Goal: Find specific page/section: Find specific page/section

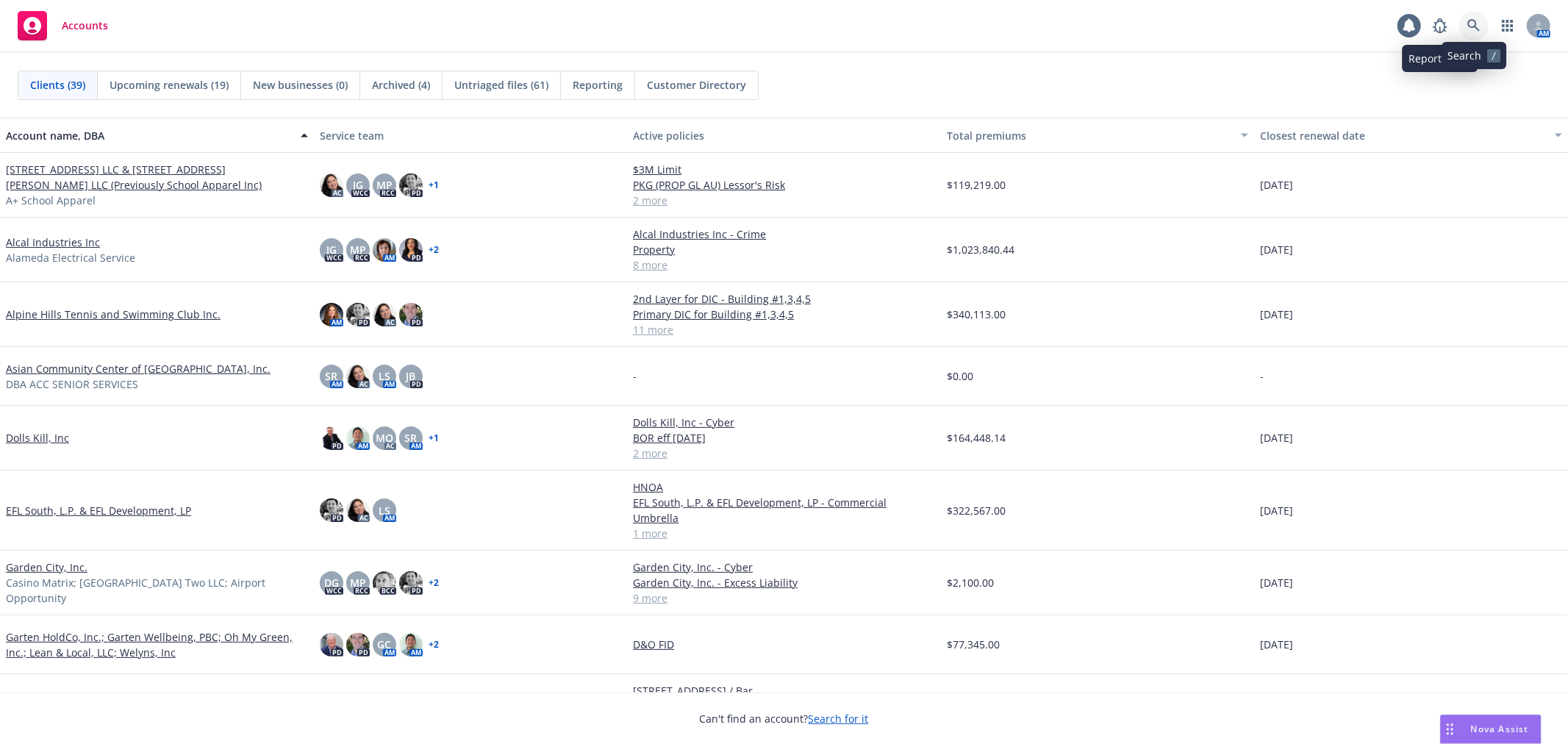
click at [1464, 22] on link at bounding box center [1474, 26] width 30 height 30
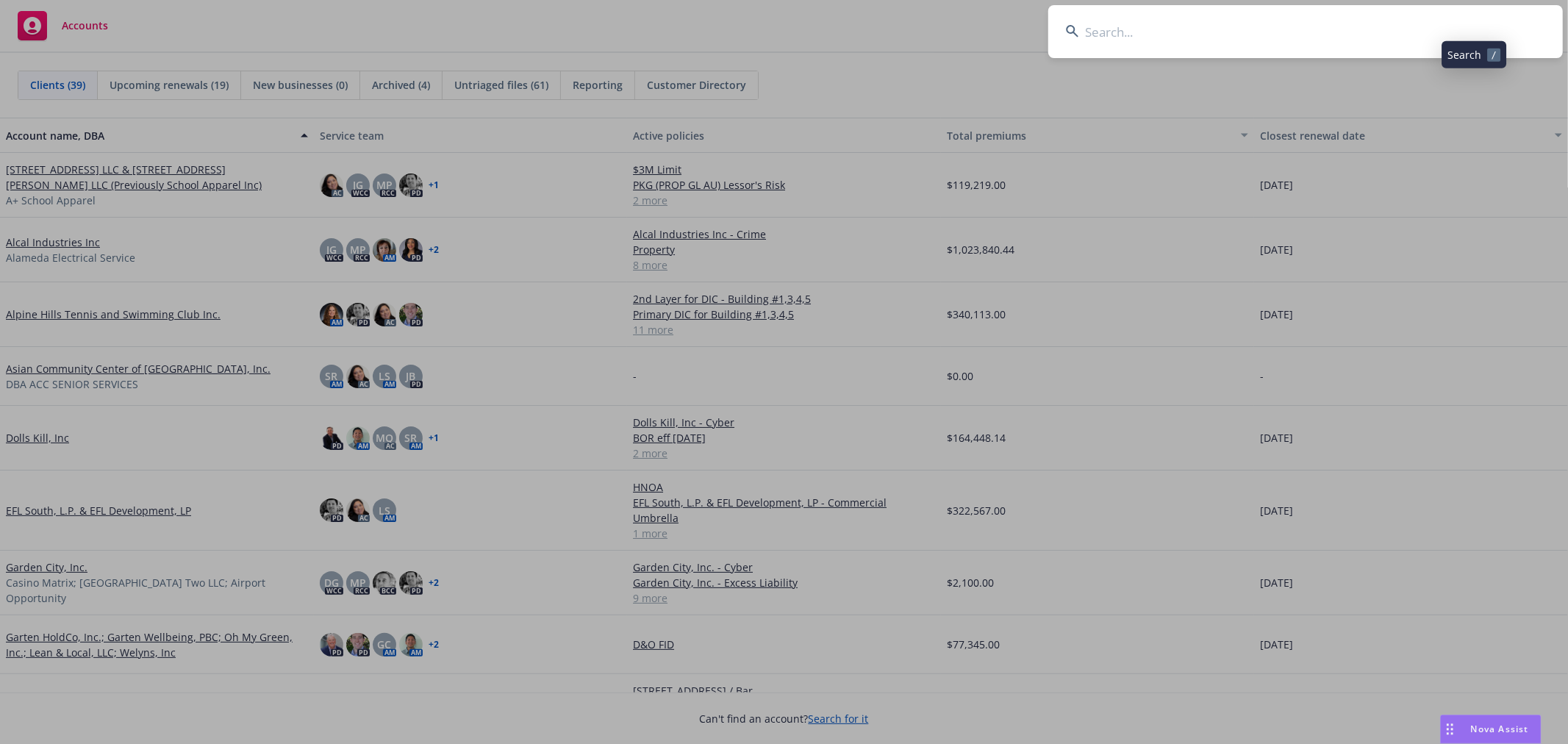
click at [1191, 40] on input at bounding box center [1305, 31] width 514 height 53
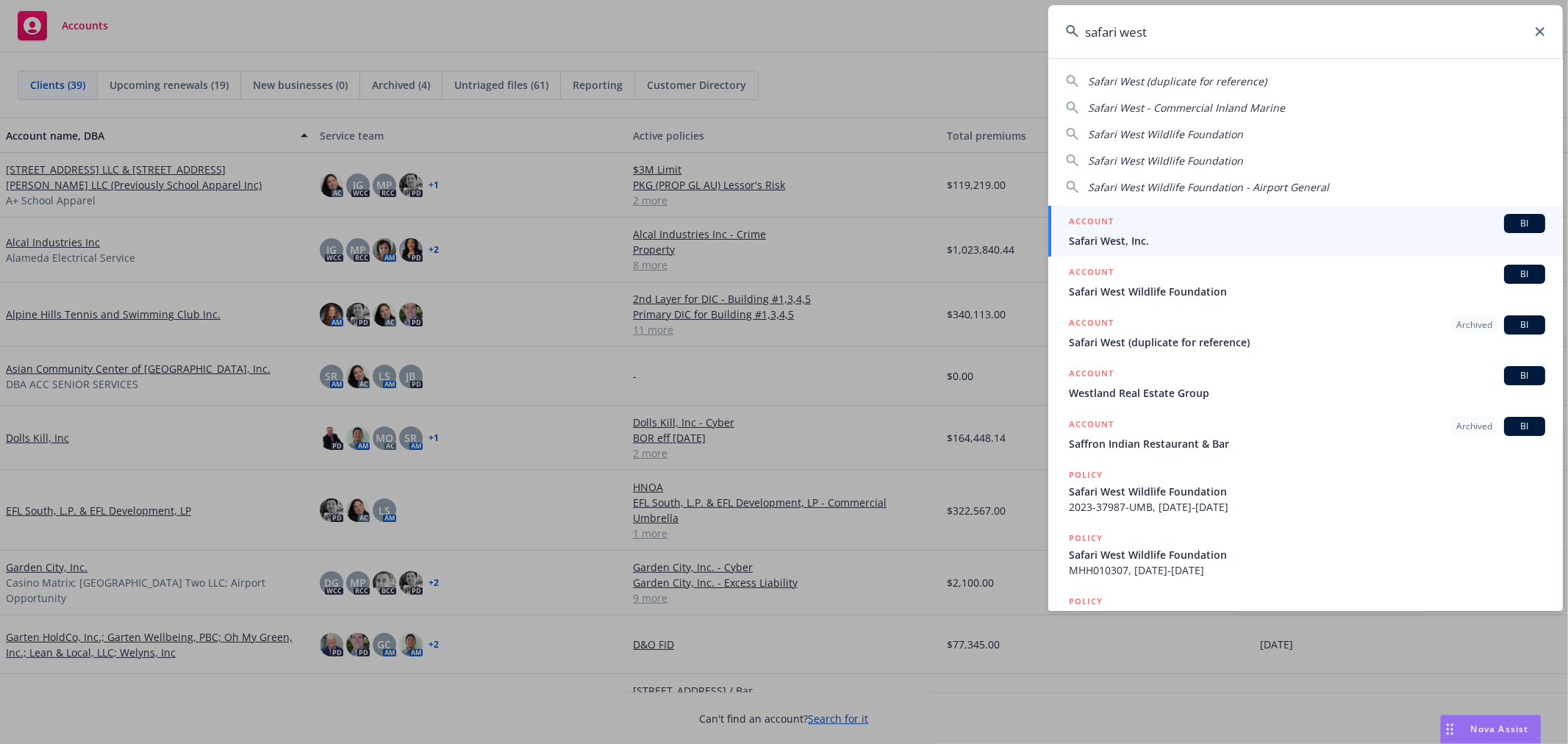
type input "safari west"
click at [1130, 246] on span "Safari West, Inc." at bounding box center [1307, 241] width 476 height 16
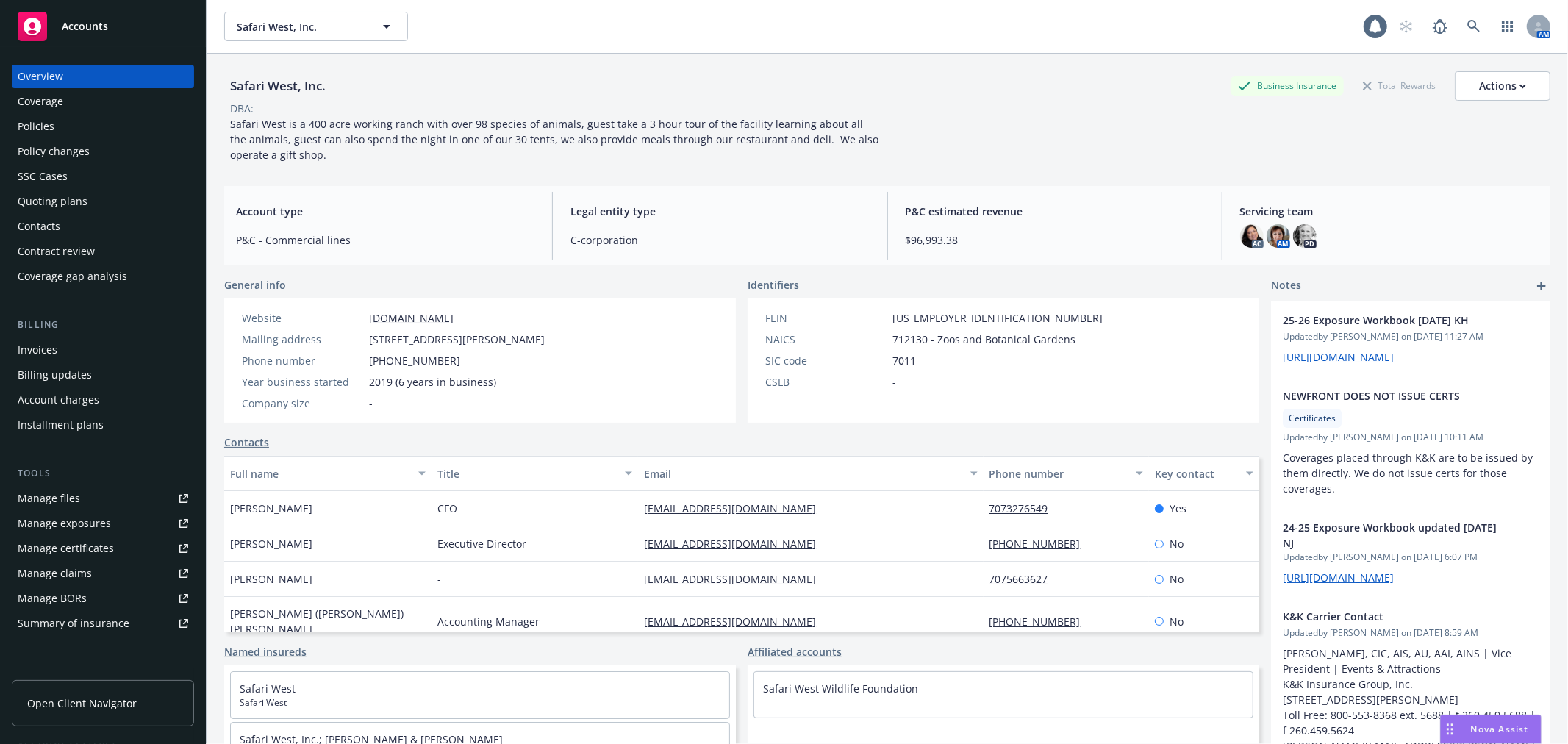
click at [82, 126] on div "Policies" at bounding box center [102, 126] width 171 height 24
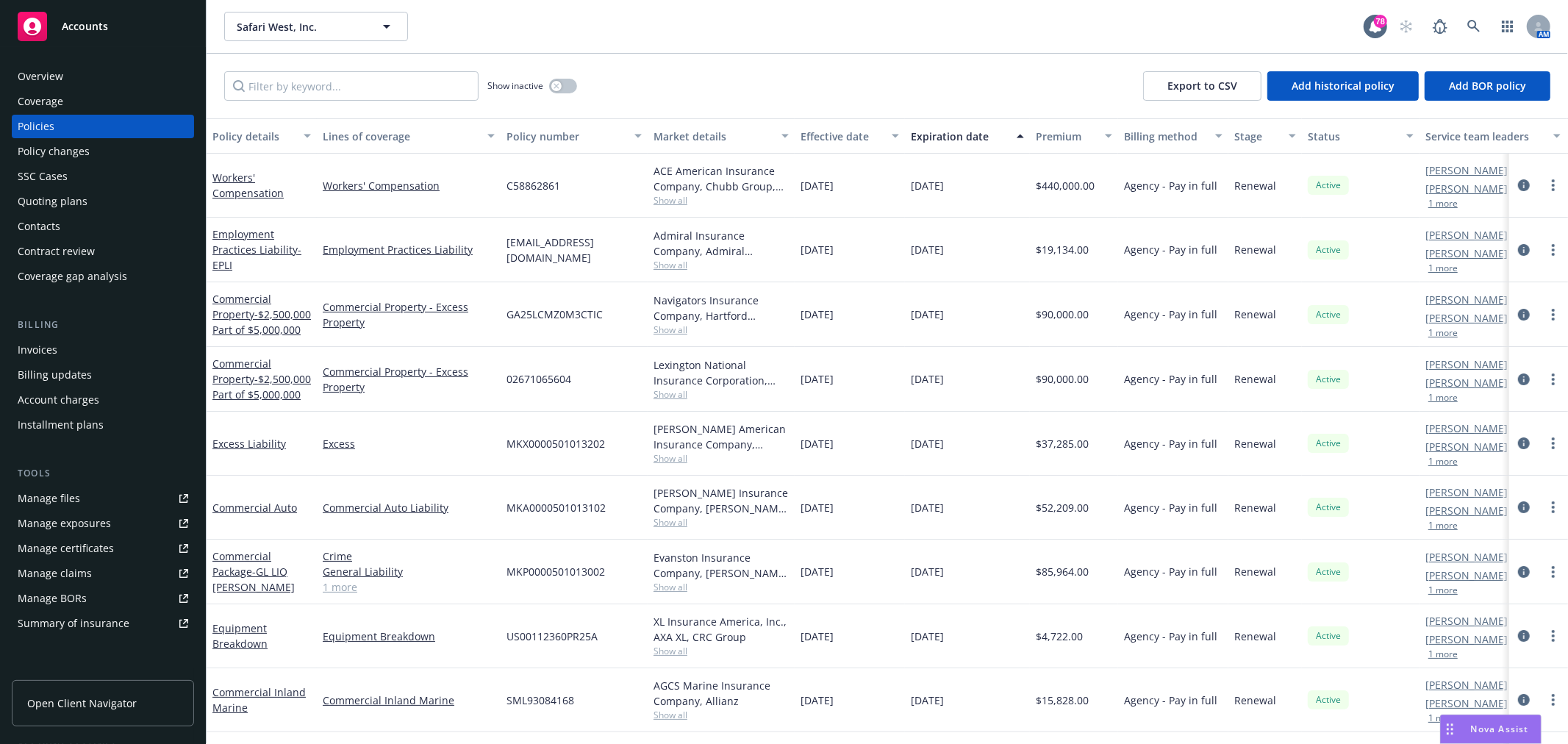
click at [91, 210] on div "Quoting plans" at bounding box center [102, 201] width 171 height 24
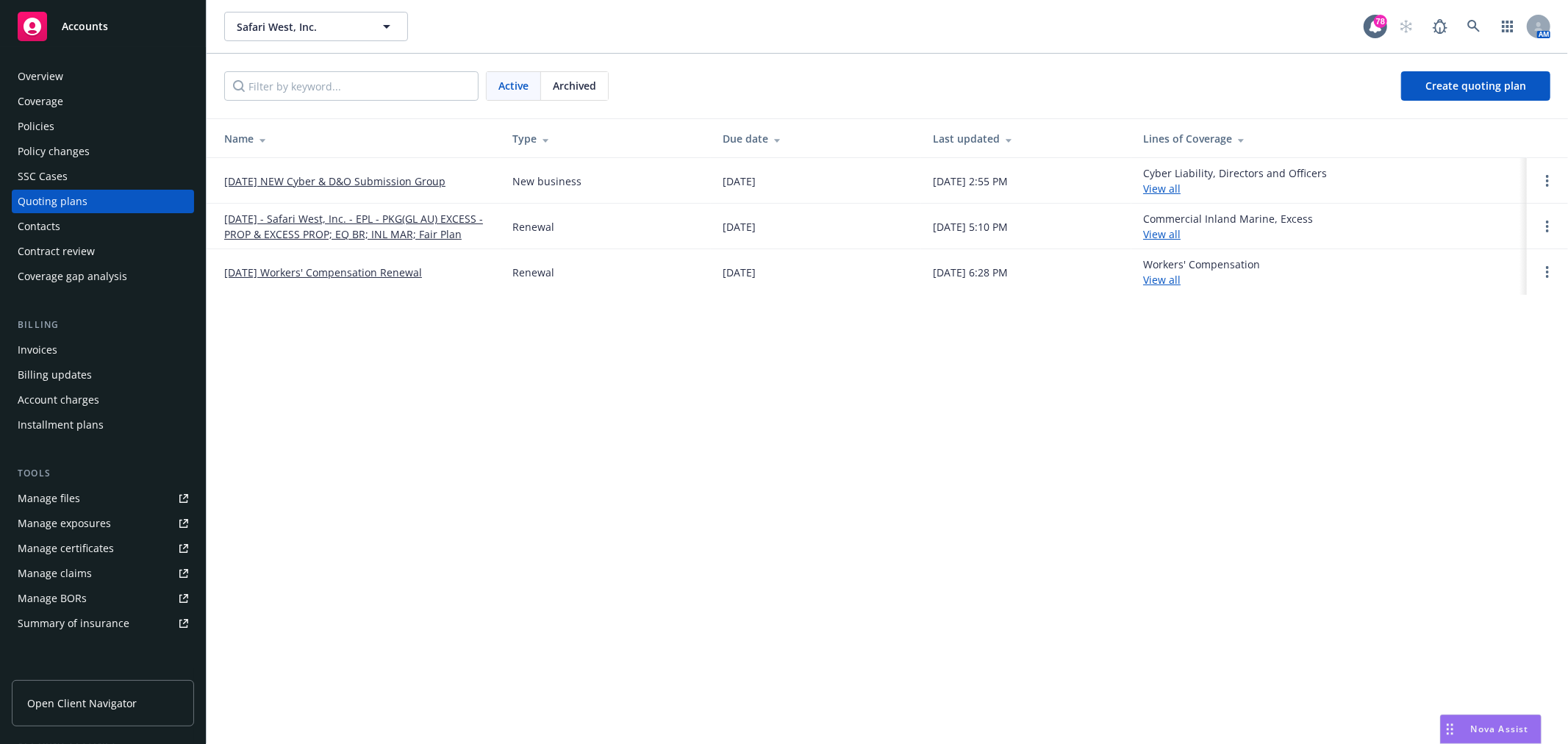
click at [386, 227] on link "08/15/25 - Safari West, Inc. - EPL - PKG(GL AU) EXCESS - PROP & EXCESS PROP; EQ…" at bounding box center [356, 226] width 264 height 30
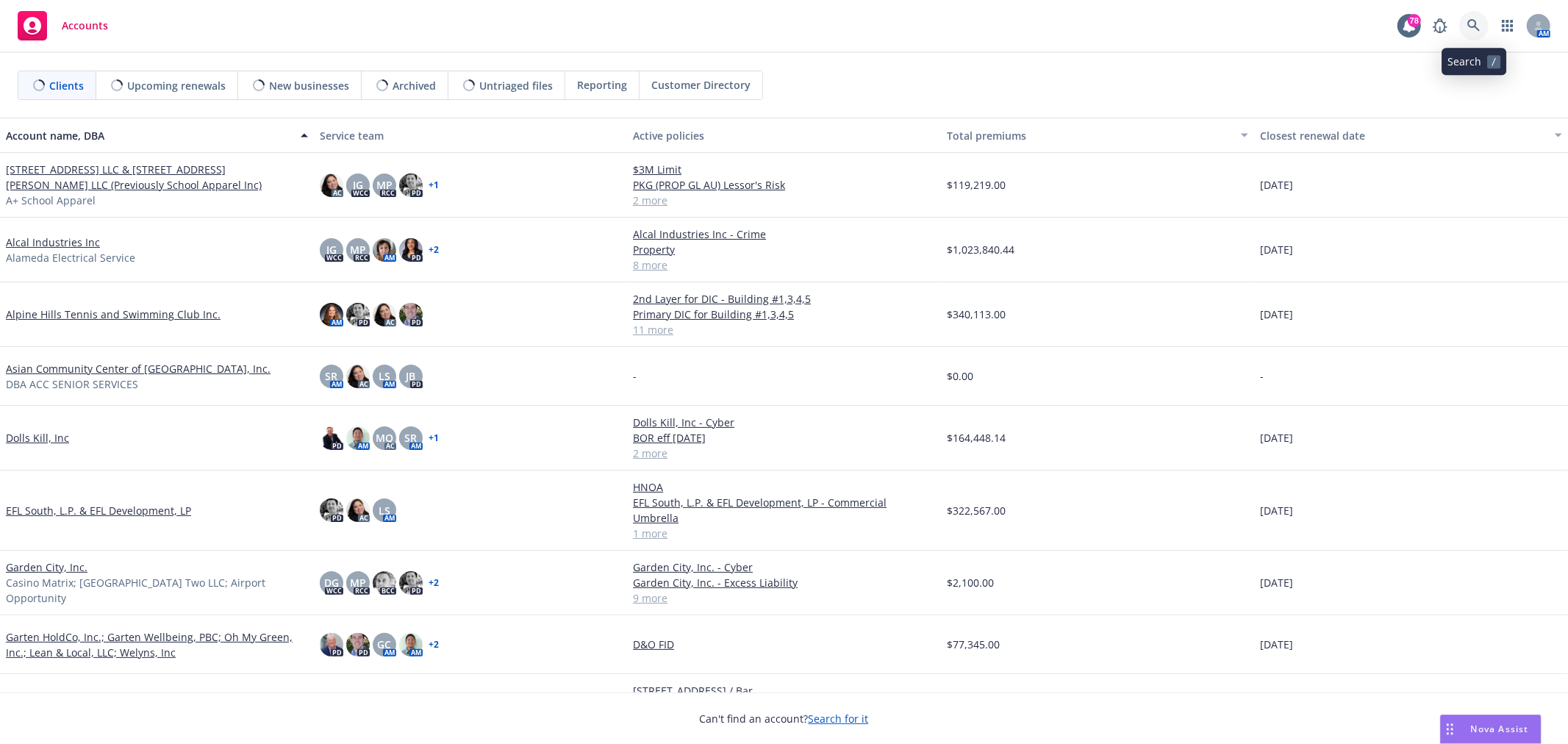
click at [1477, 24] on icon at bounding box center [1474, 26] width 13 height 13
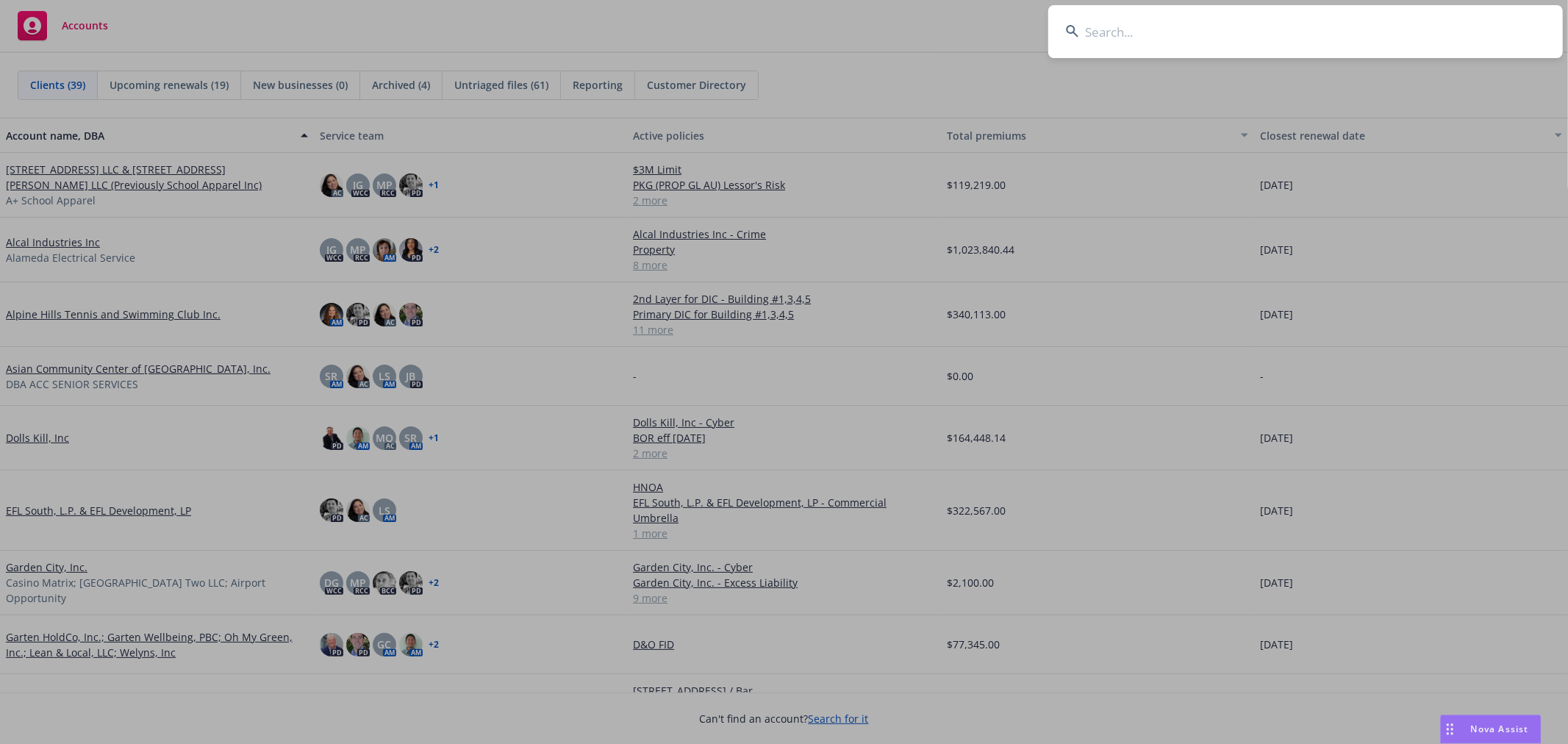
click at [1121, 32] on input at bounding box center [1305, 31] width 514 height 53
click at [1166, 27] on input at bounding box center [1305, 31] width 514 height 53
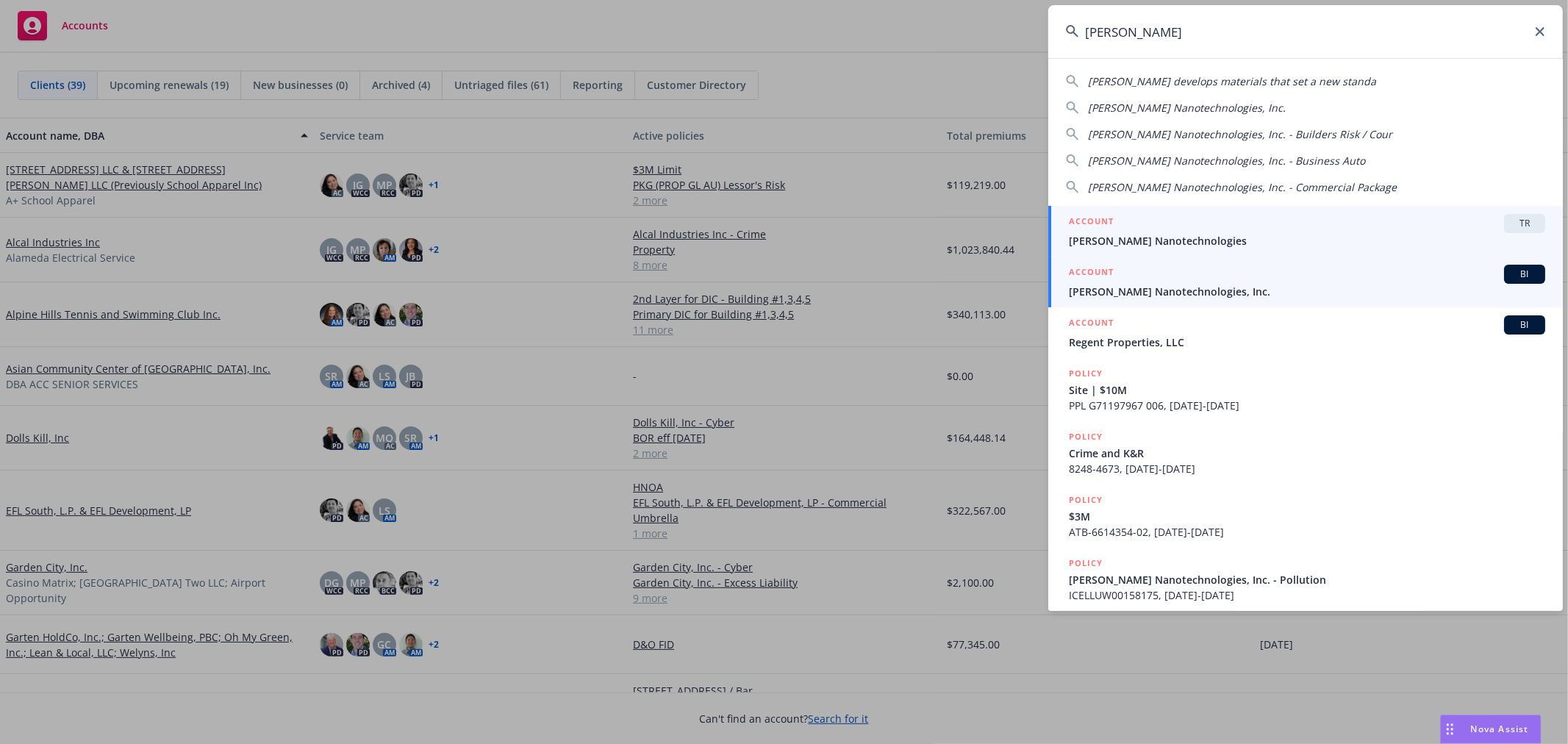
type input "[PERSON_NAME]"
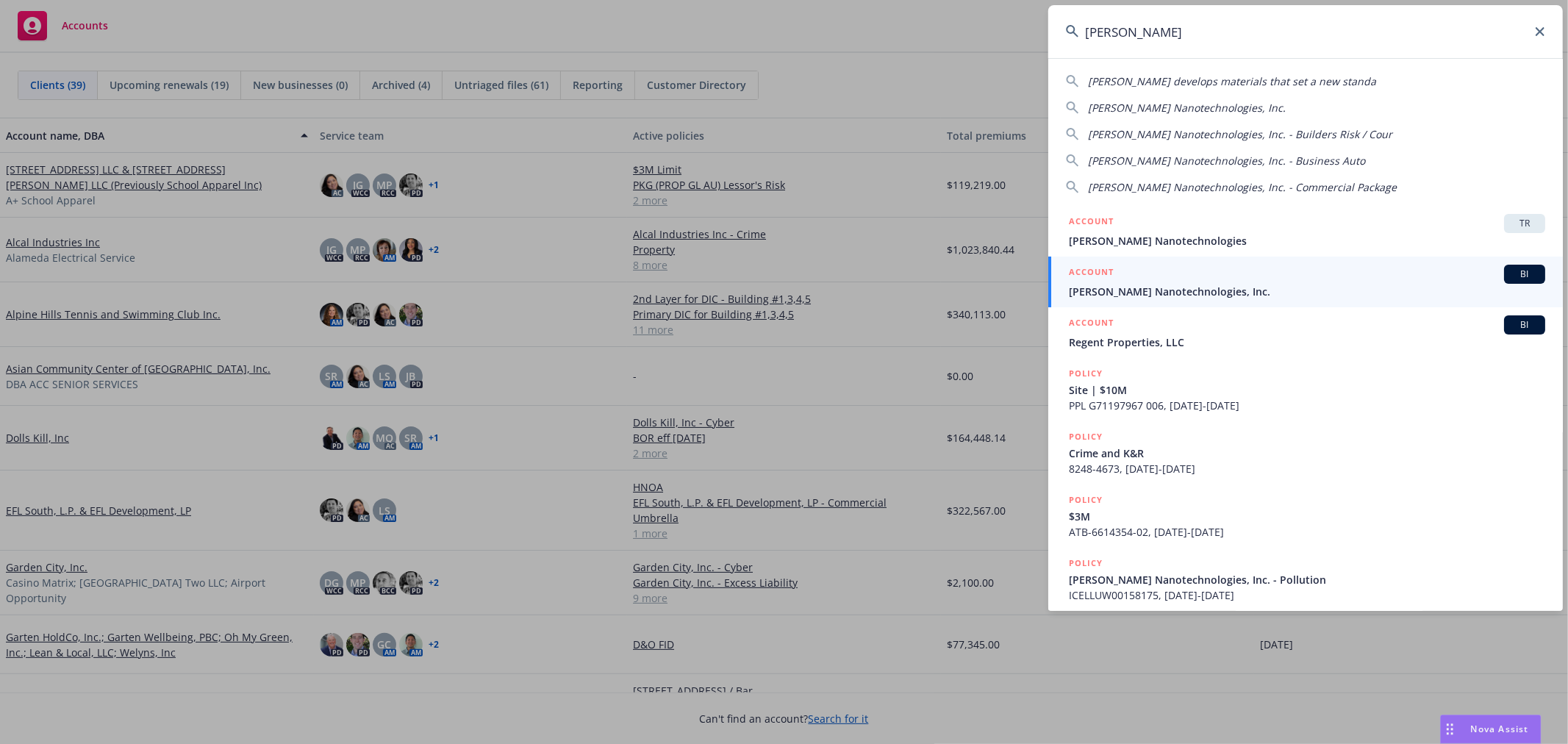
click at [1147, 289] on span "[PERSON_NAME] Nanotechnologies, Inc." at bounding box center [1307, 291] width 476 height 16
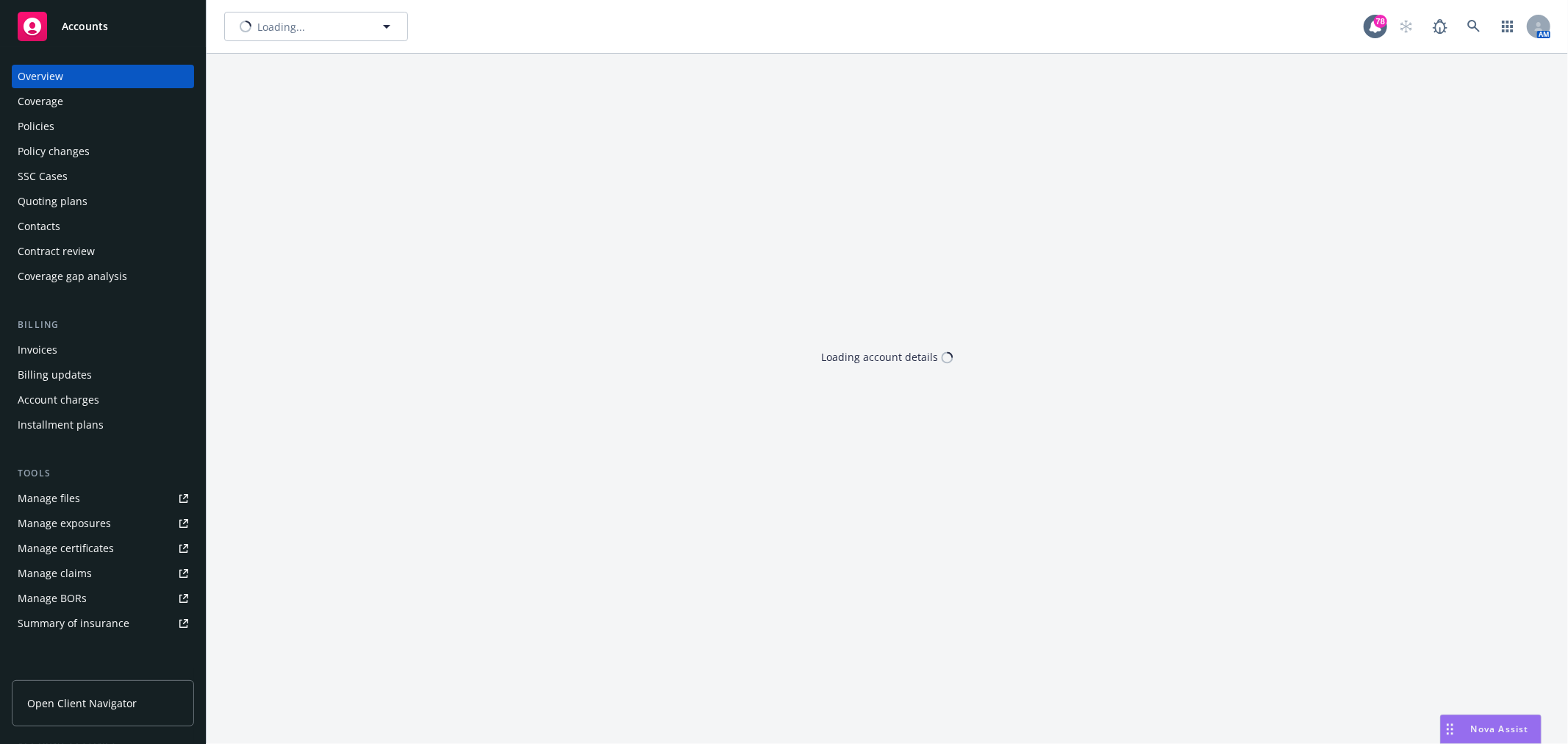
click at [451, 37] on div "Loading..." at bounding box center [793, 26] width 1140 height 30
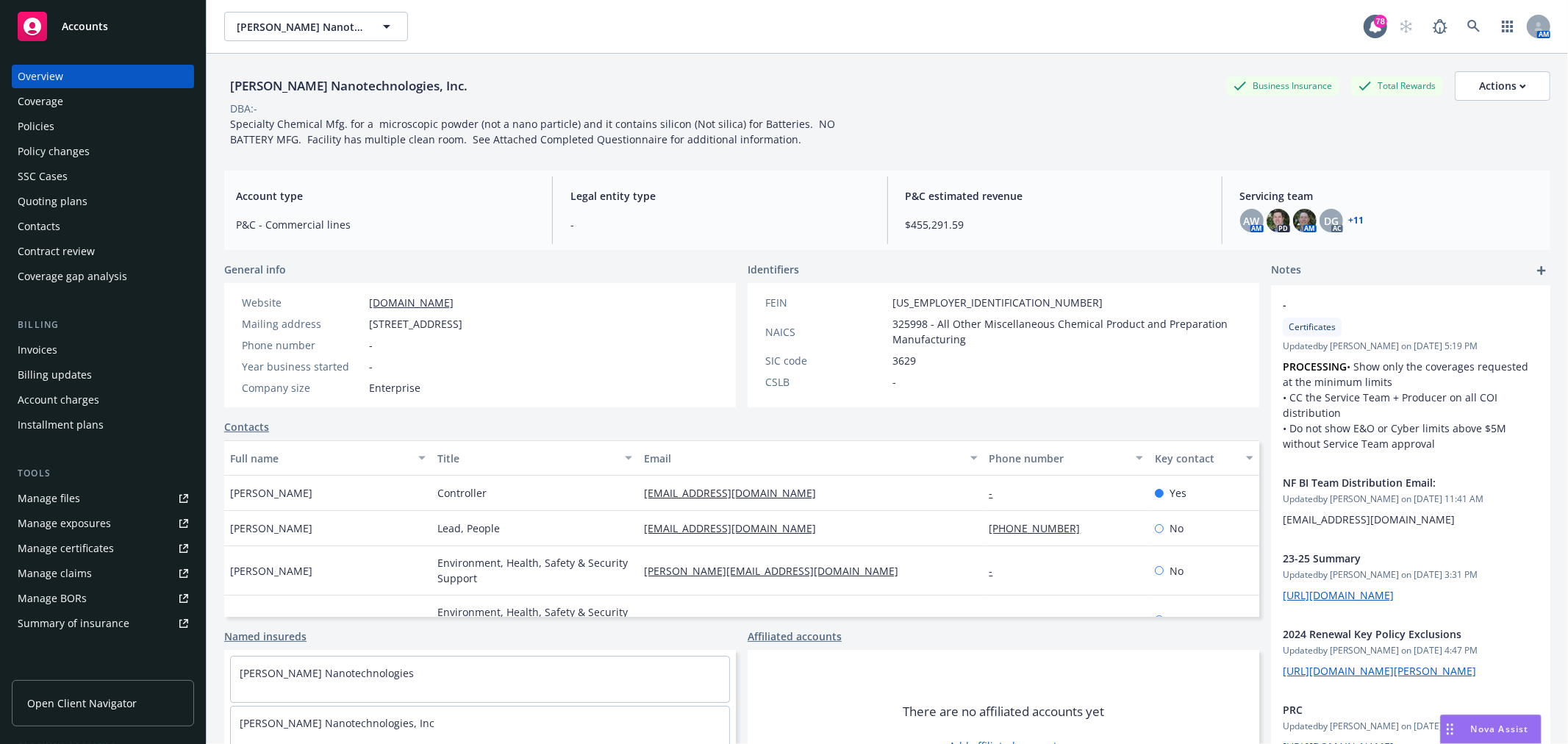
click at [81, 133] on div "Policies" at bounding box center [102, 126] width 171 height 24
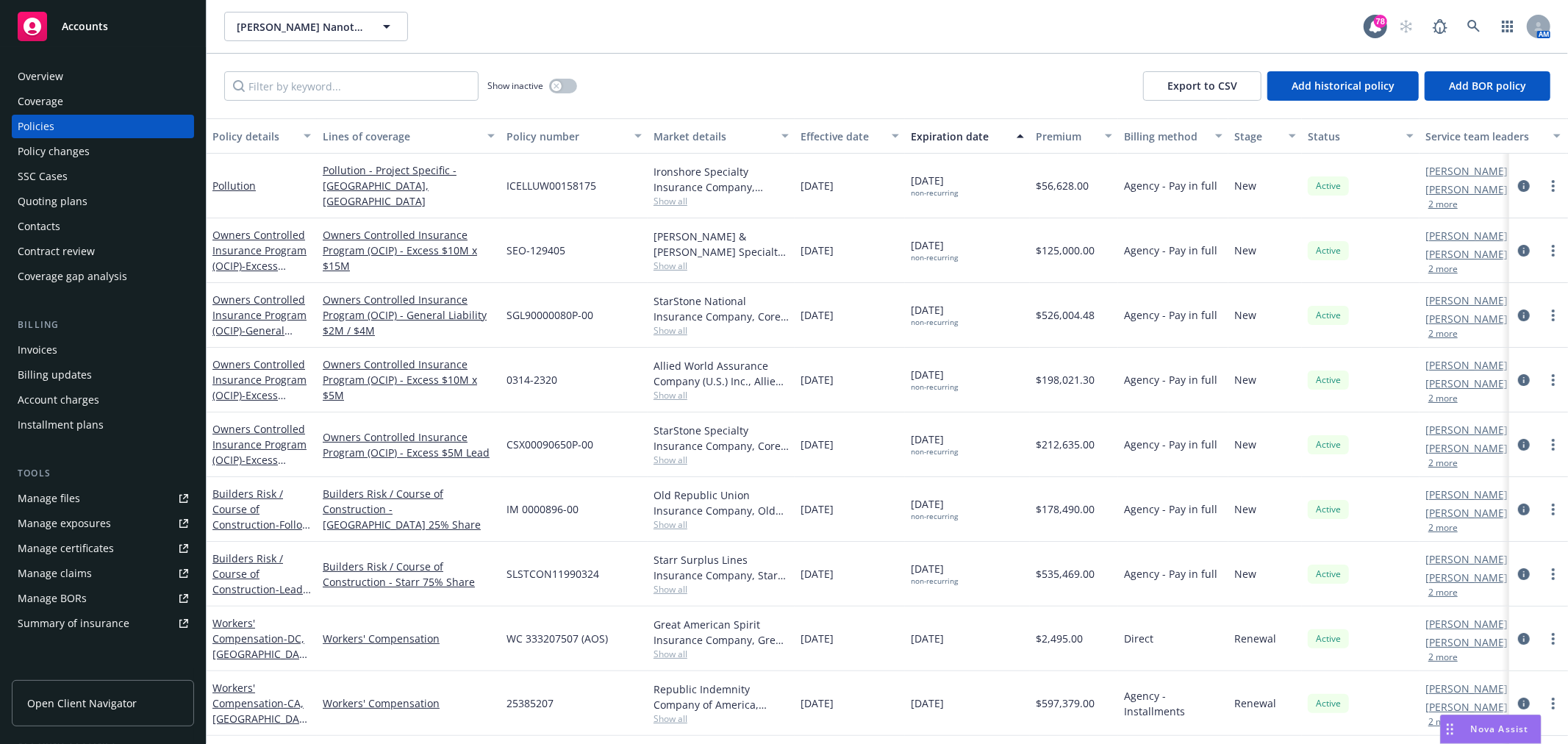
click at [62, 78] on div "Overview" at bounding box center [40, 77] width 45 height 24
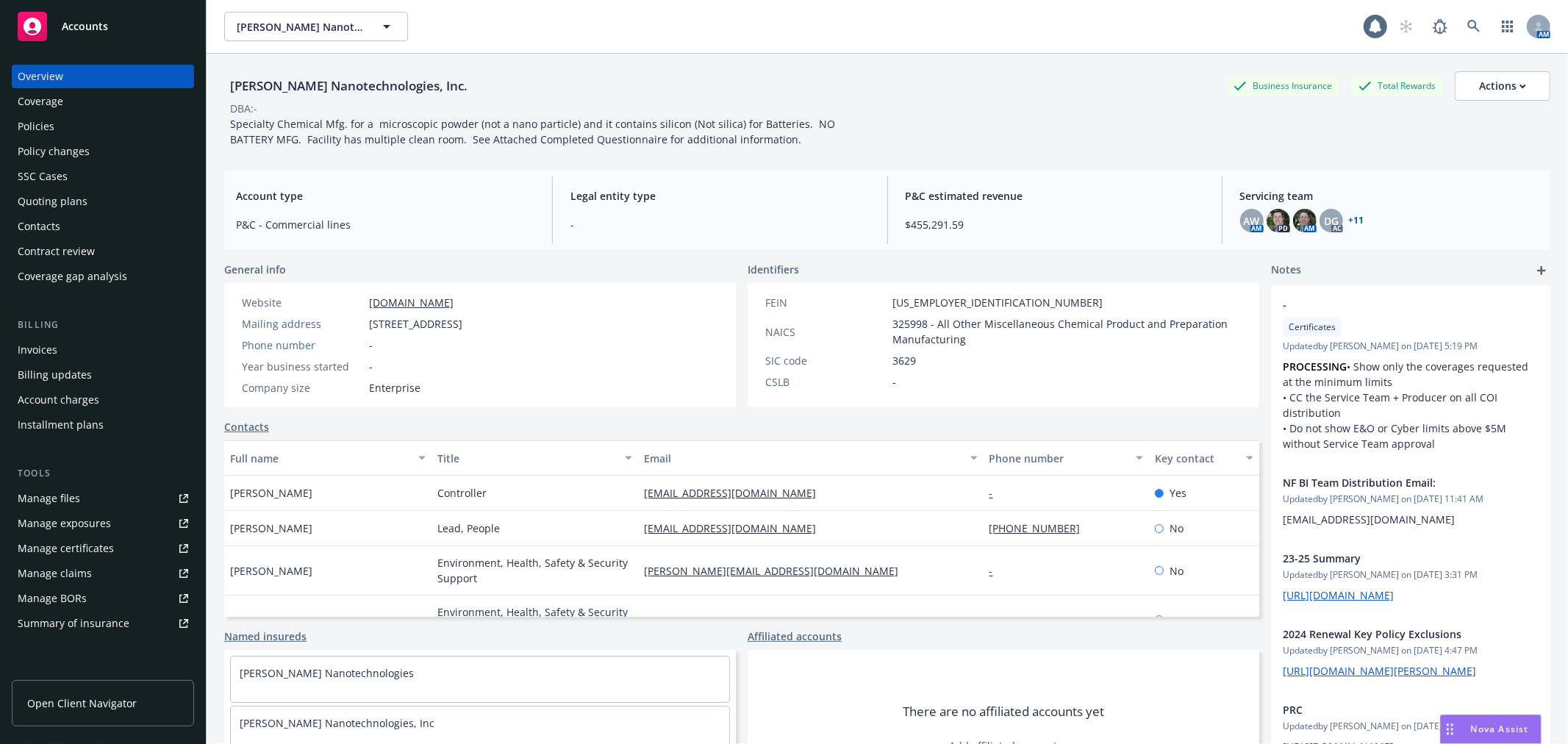
click at [40, 143] on div "Policy changes" at bounding box center [53, 152] width 72 height 24
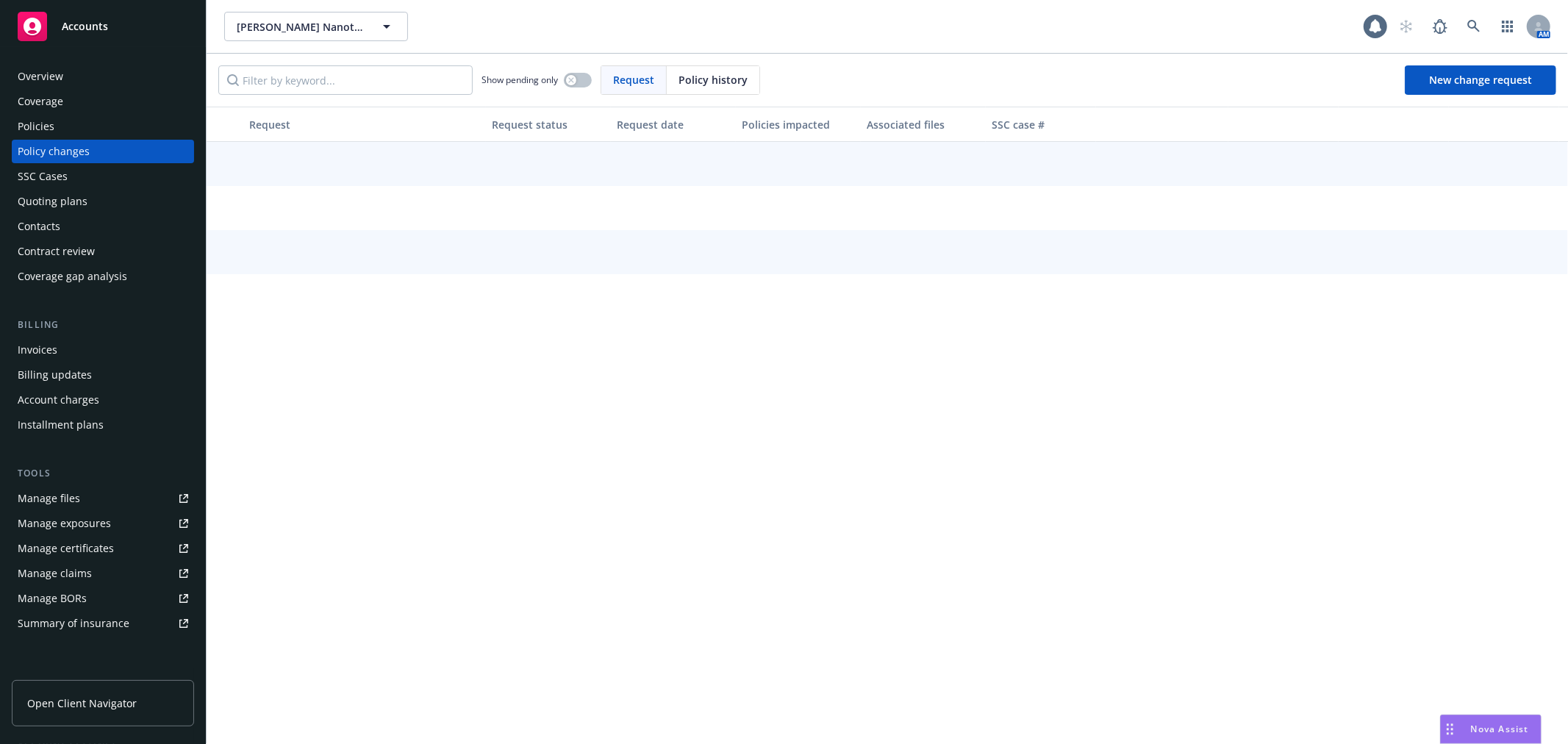
click at [40, 129] on div "Policies" at bounding box center [35, 126] width 37 height 24
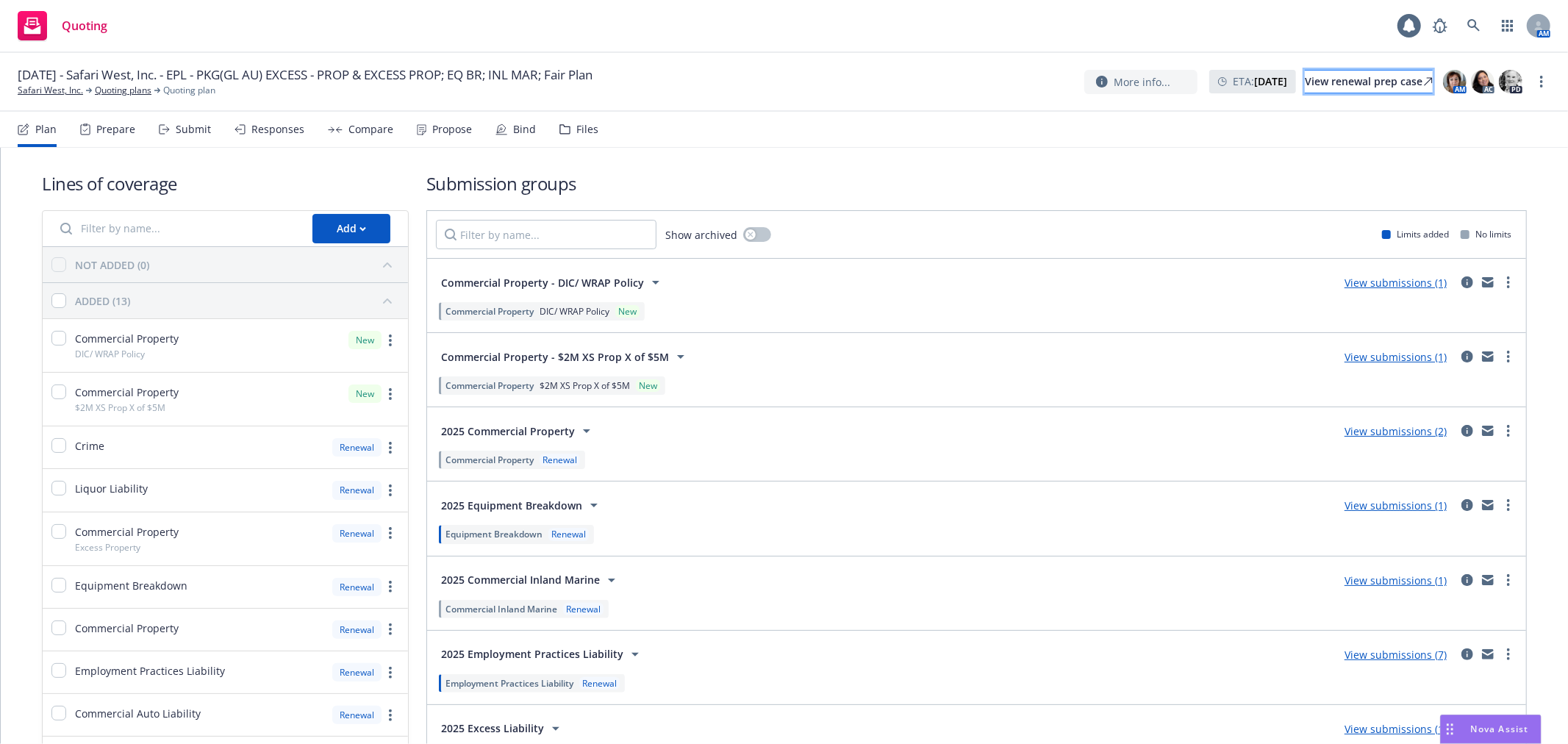
click at [1326, 75] on div "View renewal prep case" at bounding box center [1369, 82] width 128 height 22
